Goal: Find specific page/section: Find specific page/section

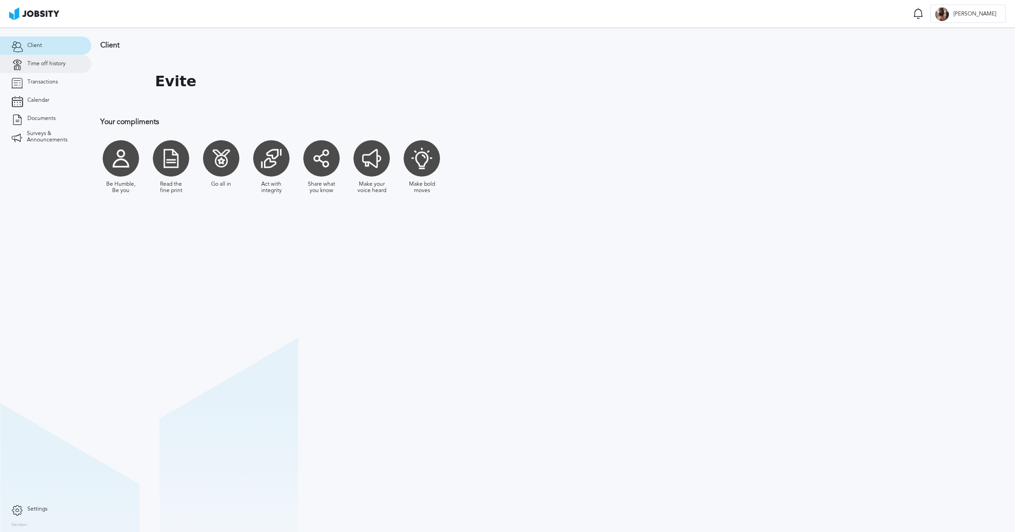
click at [31, 62] on span "Time off history" at bounding box center [46, 64] width 38 height 6
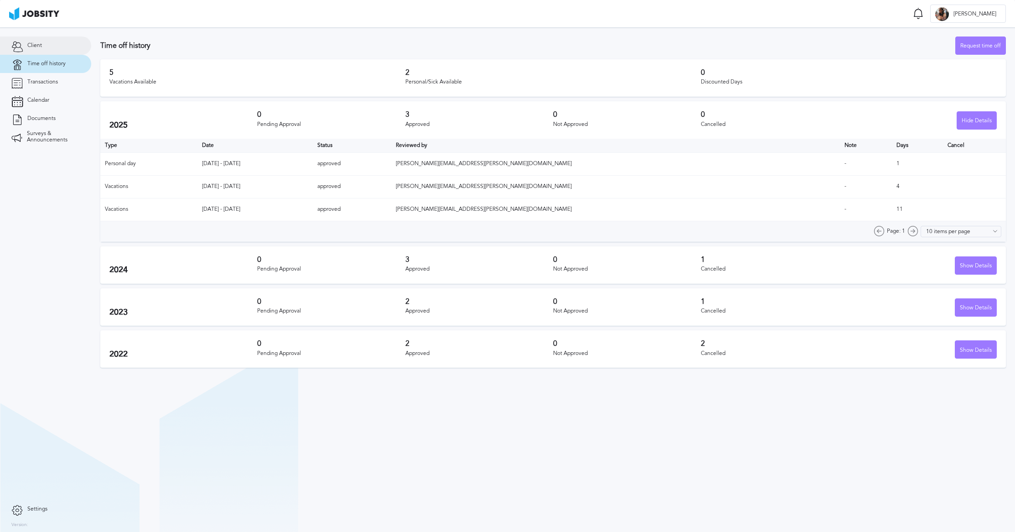
click at [48, 38] on link "Client" at bounding box center [45, 45] width 91 height 18
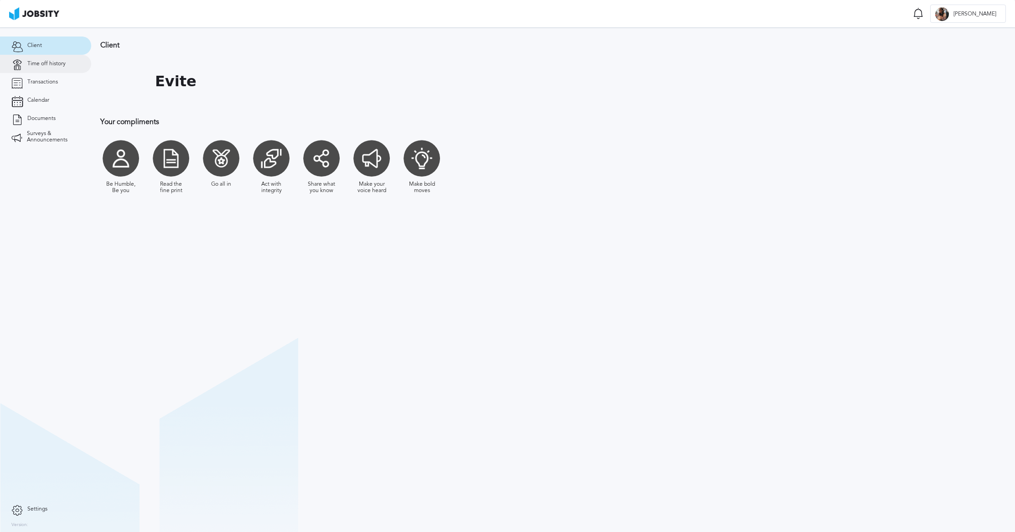
click at [47, 63] on span "Time off history" at bounding box center [46, 64] width 38 height 6
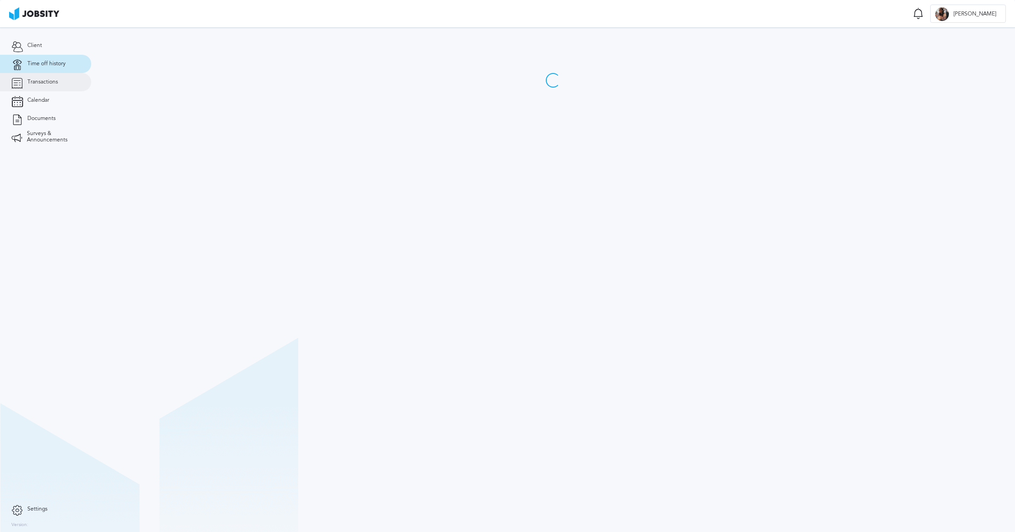
click at [56, 80] on span "Transactions" at bounding box center [42, 82] width 31 height 6
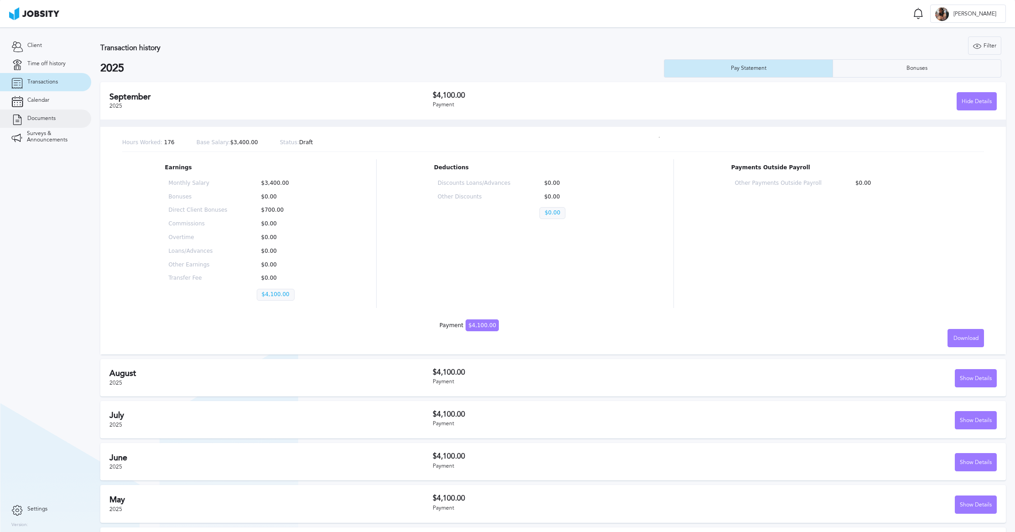
click at [51, 123] on link "Documents" at bounding box center [45, 118] width 91 height 18
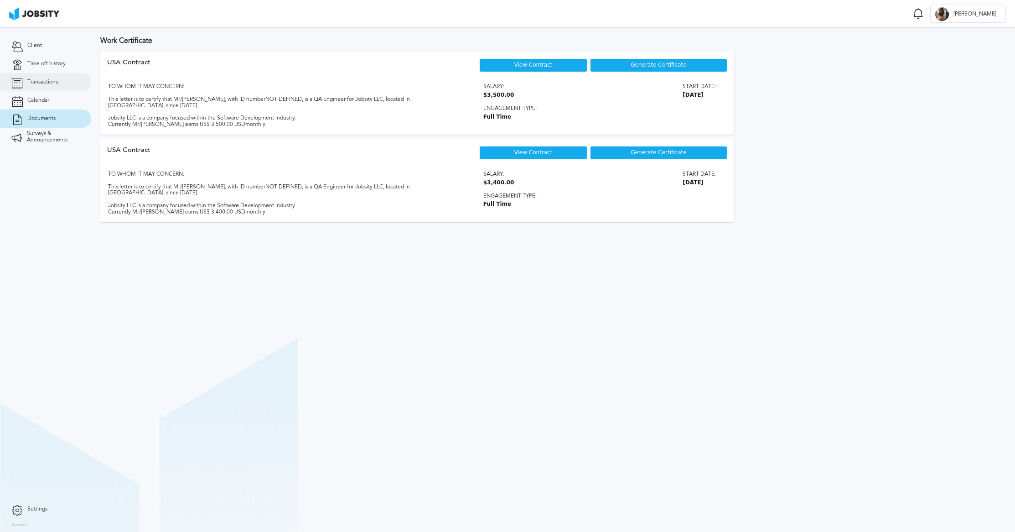
click at [50, 82] on span "Transactions" at bounding box center [42, 82] width 31 height 6
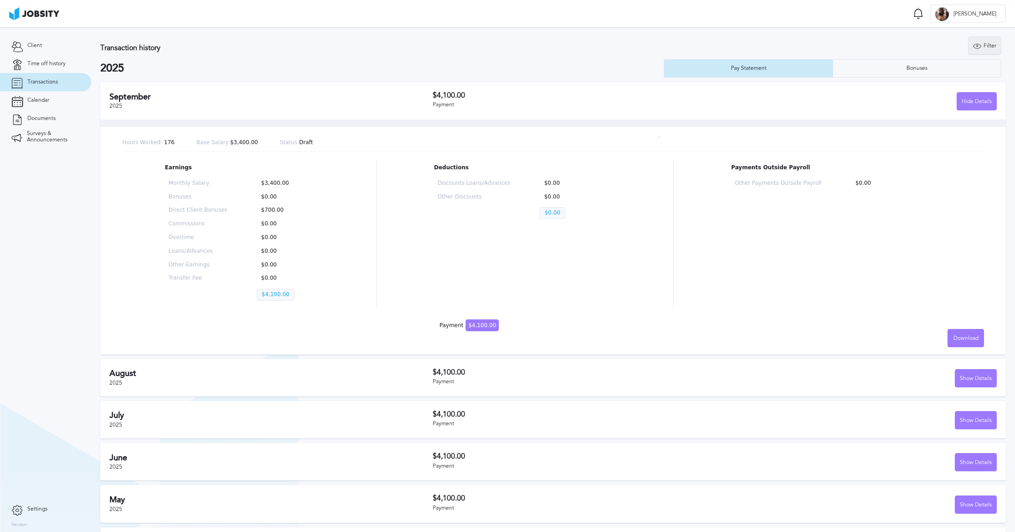
click at [976, 53] on div "Filter" at bounding box center [984, 46] width 32 height 18
click at [952, 90] on input "2025" at bounding box center [932, 90] width 123 height 18
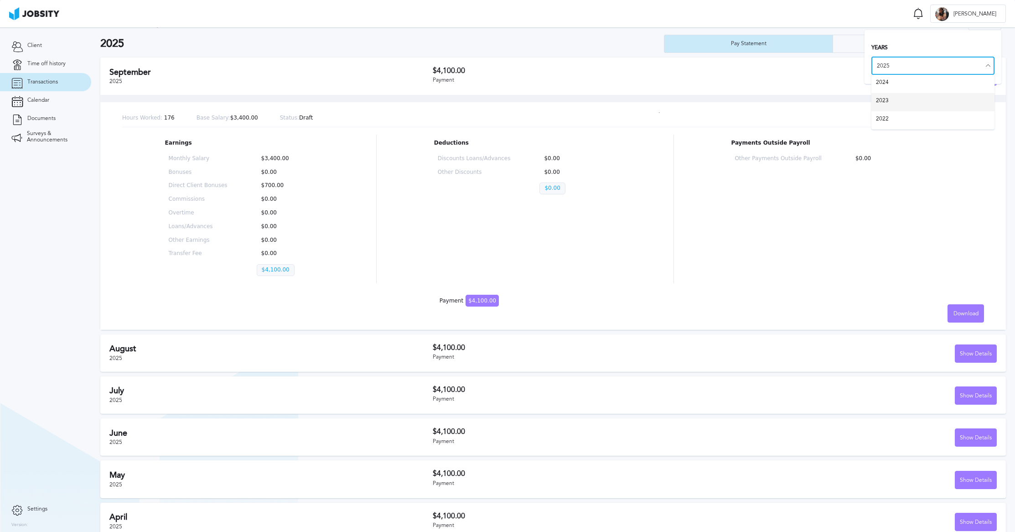
scroll to position [14, 0]
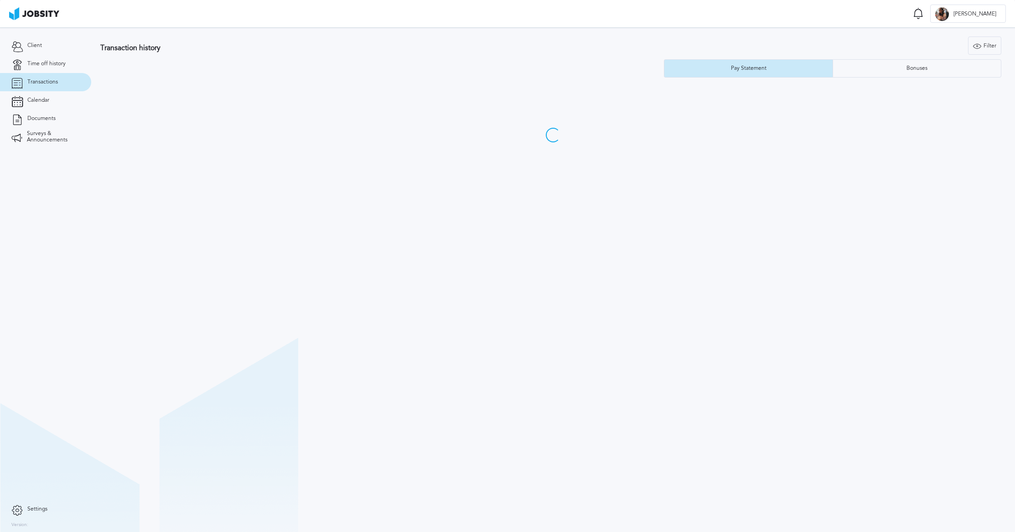
drag, startPoint x: 917, startPoint y: 123, endPoint x: 907, endPoint y: 122, distance: 9.6
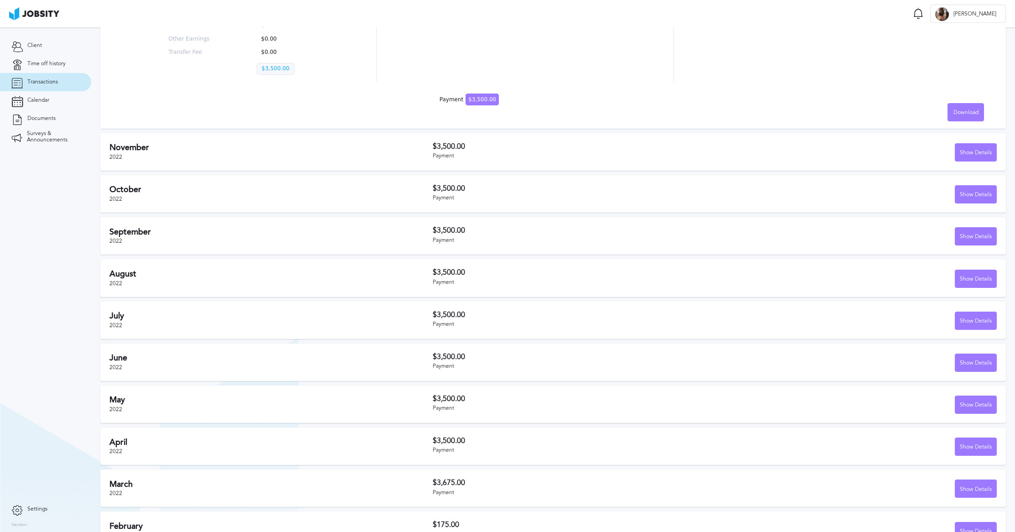
scroll to position [248, 0]
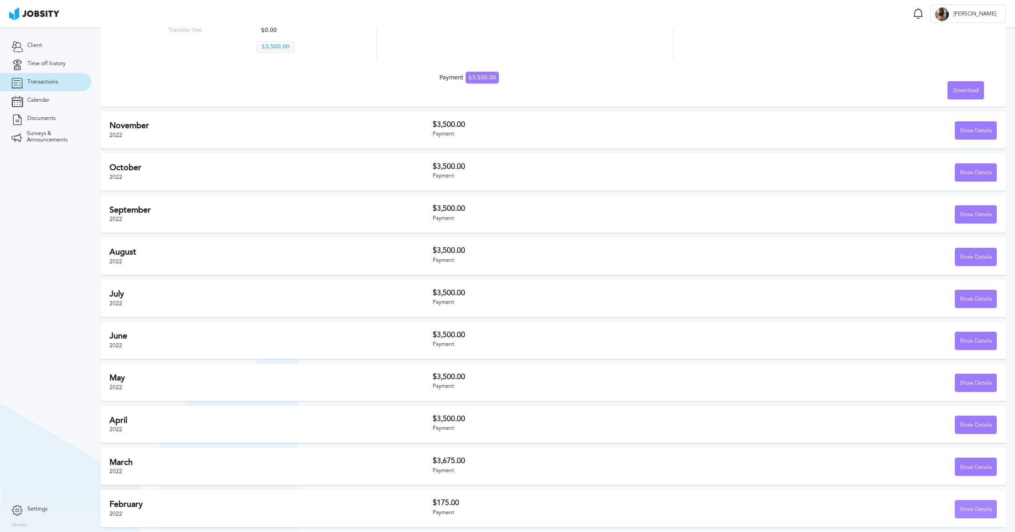
click at [976, 508] on div "Show Details" at bounding box center [975, 509] width 41 height 18
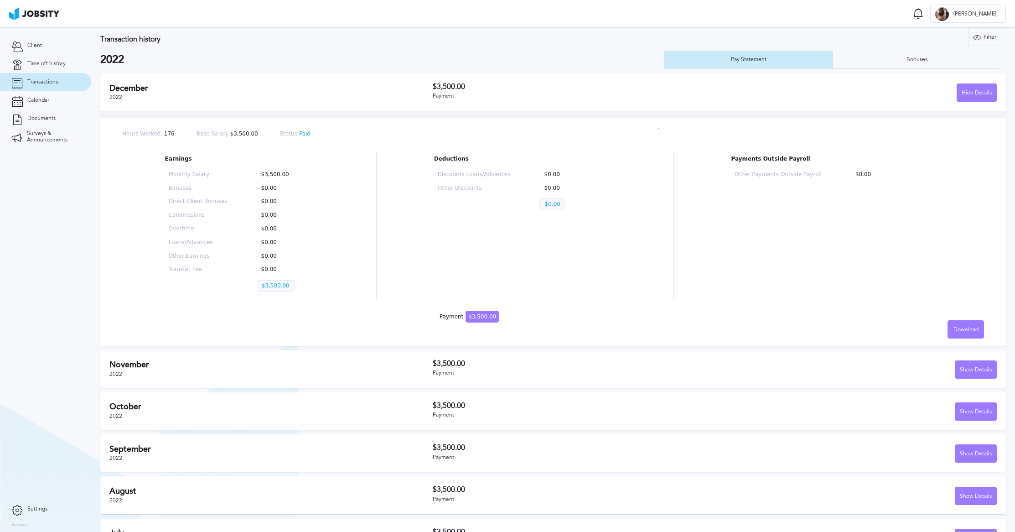
scroll to position [0, 0]
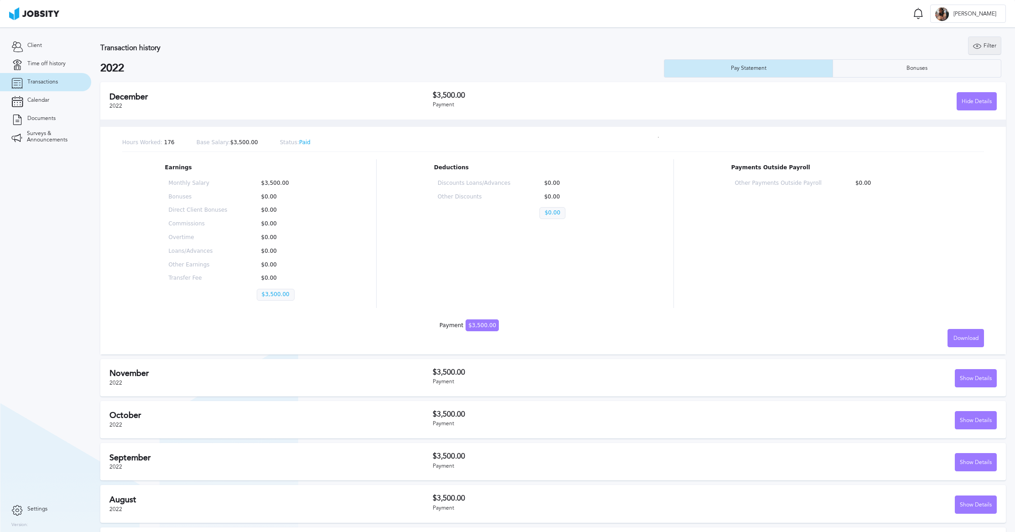
click at [970, 49] on div "Filter" at bounding box center [984, 46] width 32 height 18
click at [938, 92] on input "2022" at bounding box center [932, 90] width 123 height 18
